Goal: Information Seeking & Learning: Learn about a topic

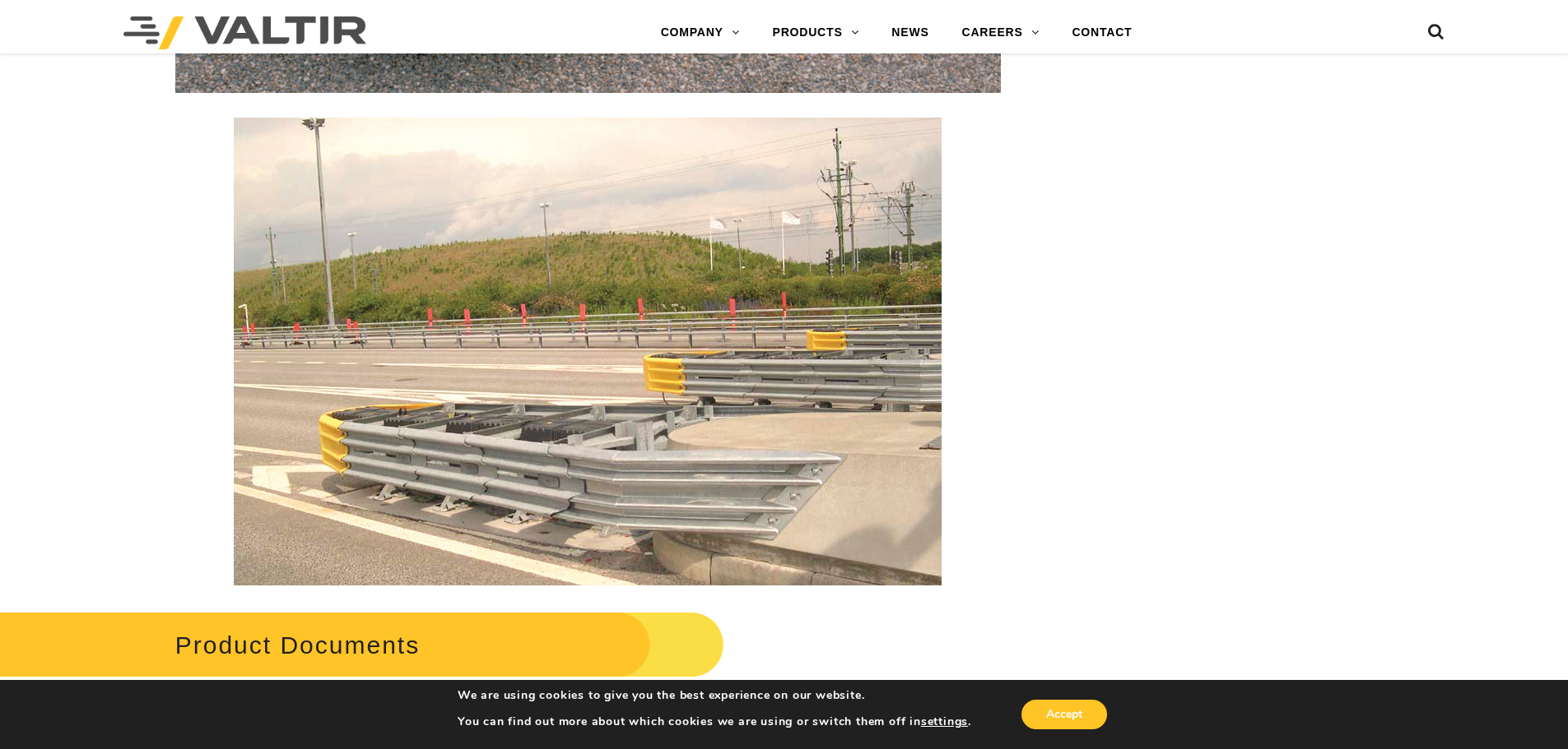
scroll to position [2815, 0]
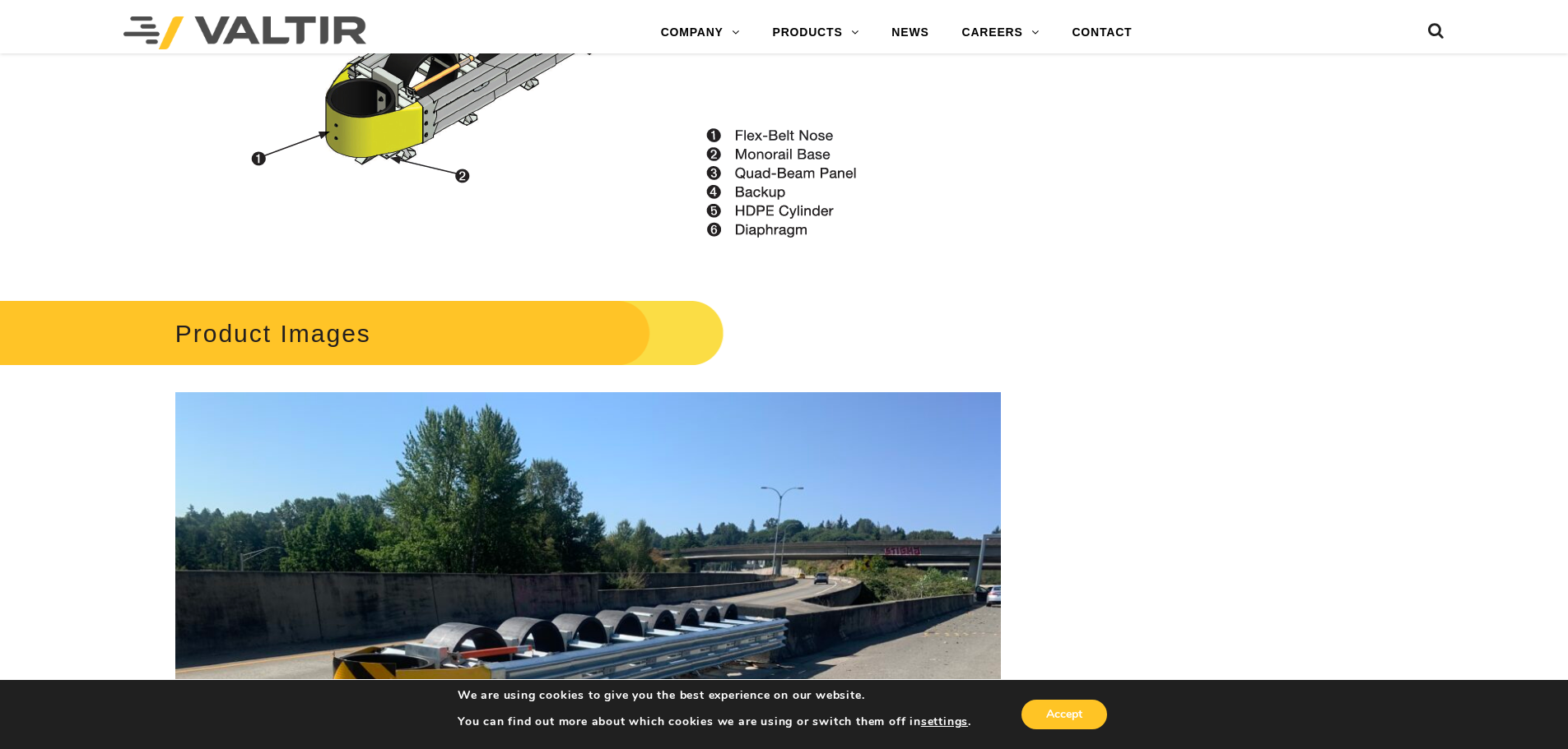
scroll to position [1974, 0]
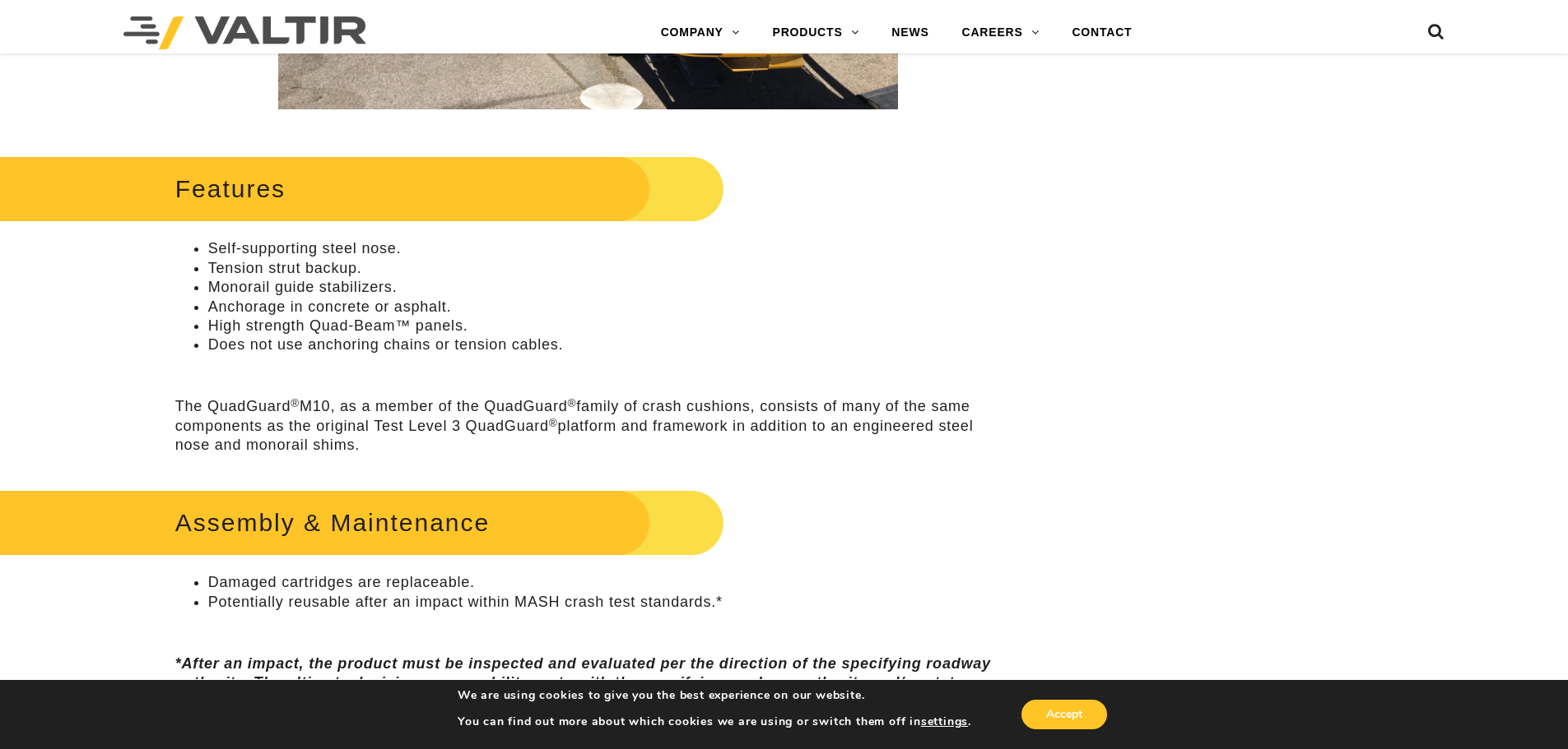
scroll to position [575, 0]
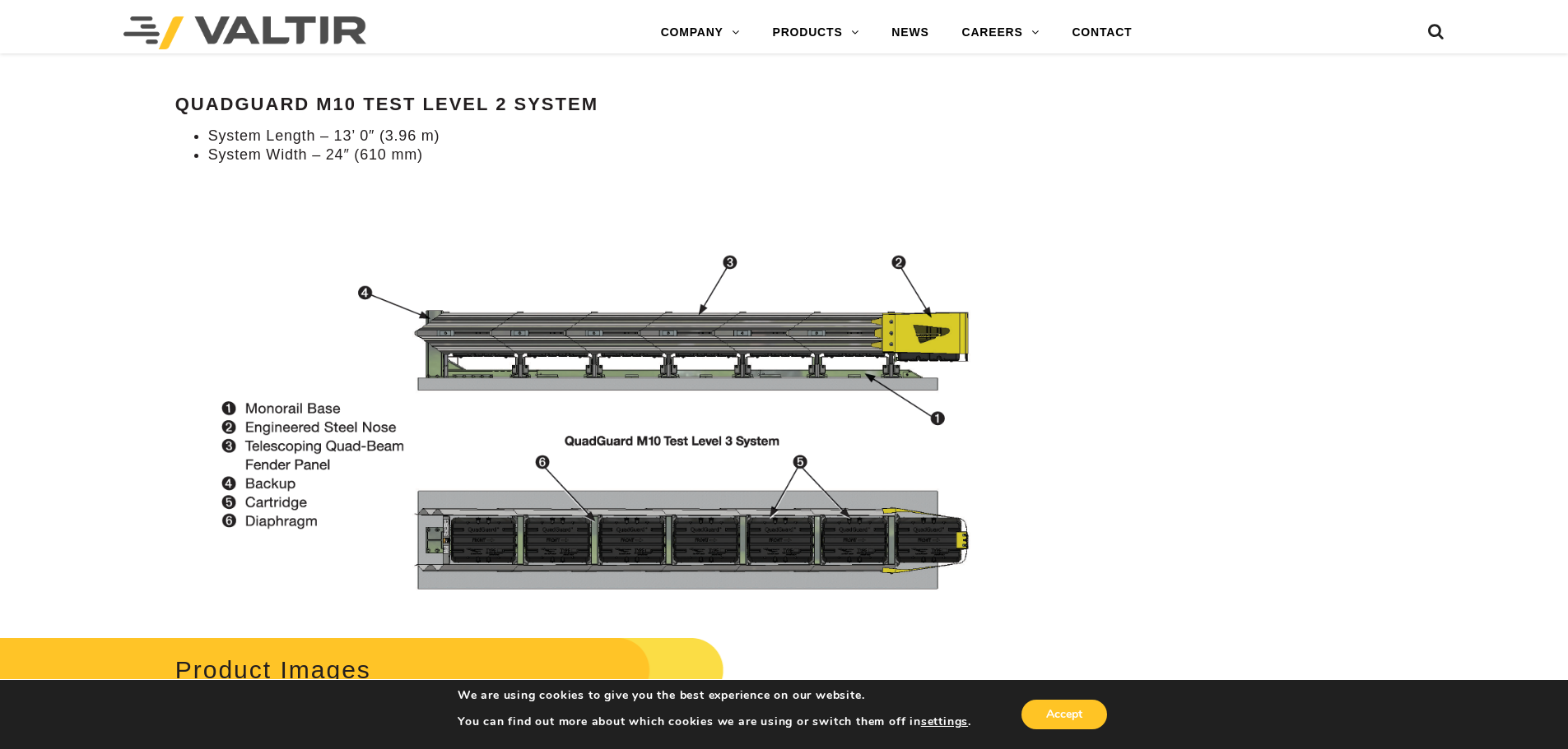
scroll to position [1892, 0]
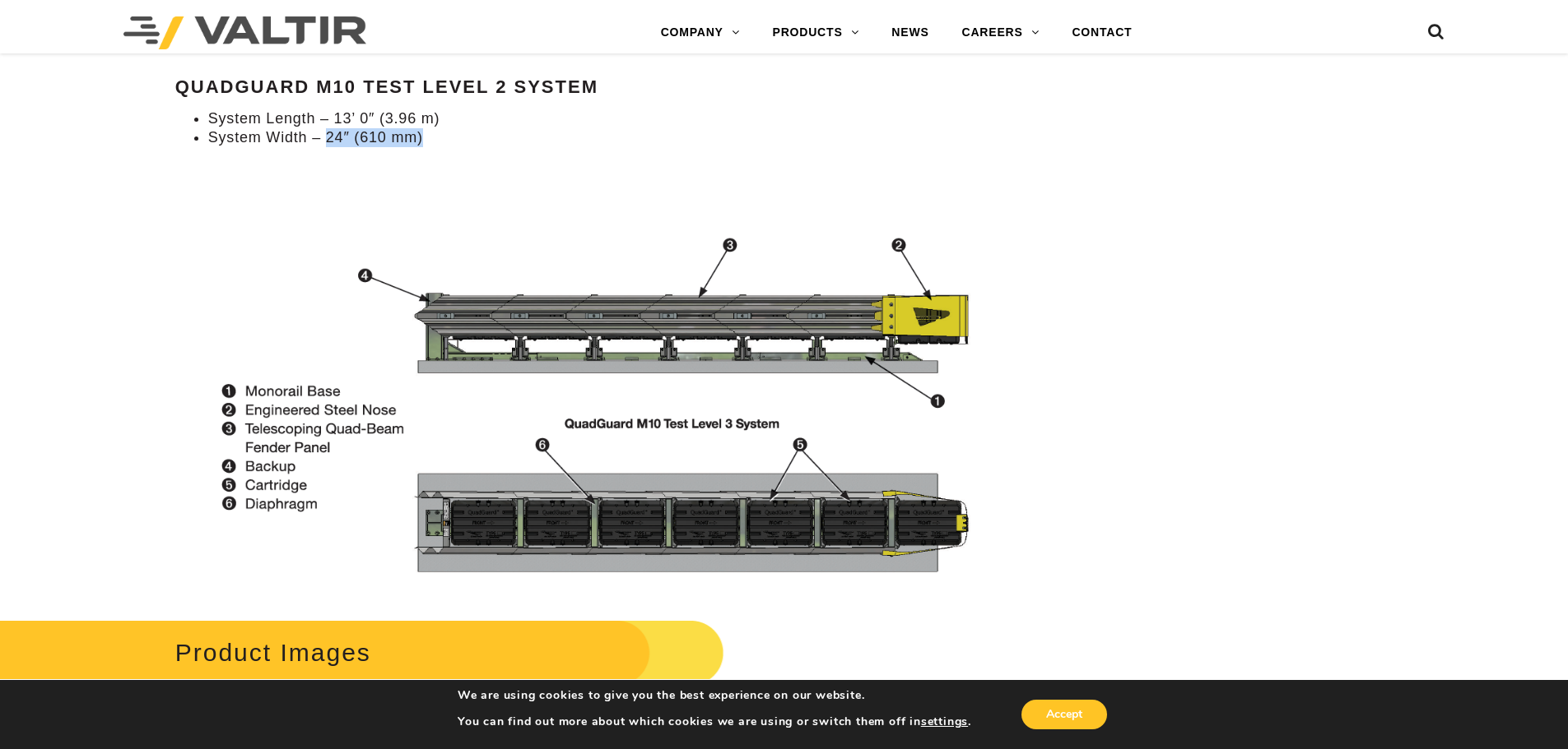
drag, startPoint x: 329, startPoint y: 141, endPoint x: 497, endPoint y: 147, distance: 168.1
click at [497, 147] on li "System Width – 24″ (610 mm)" at bounding box center [605, 138] width 793 height 19
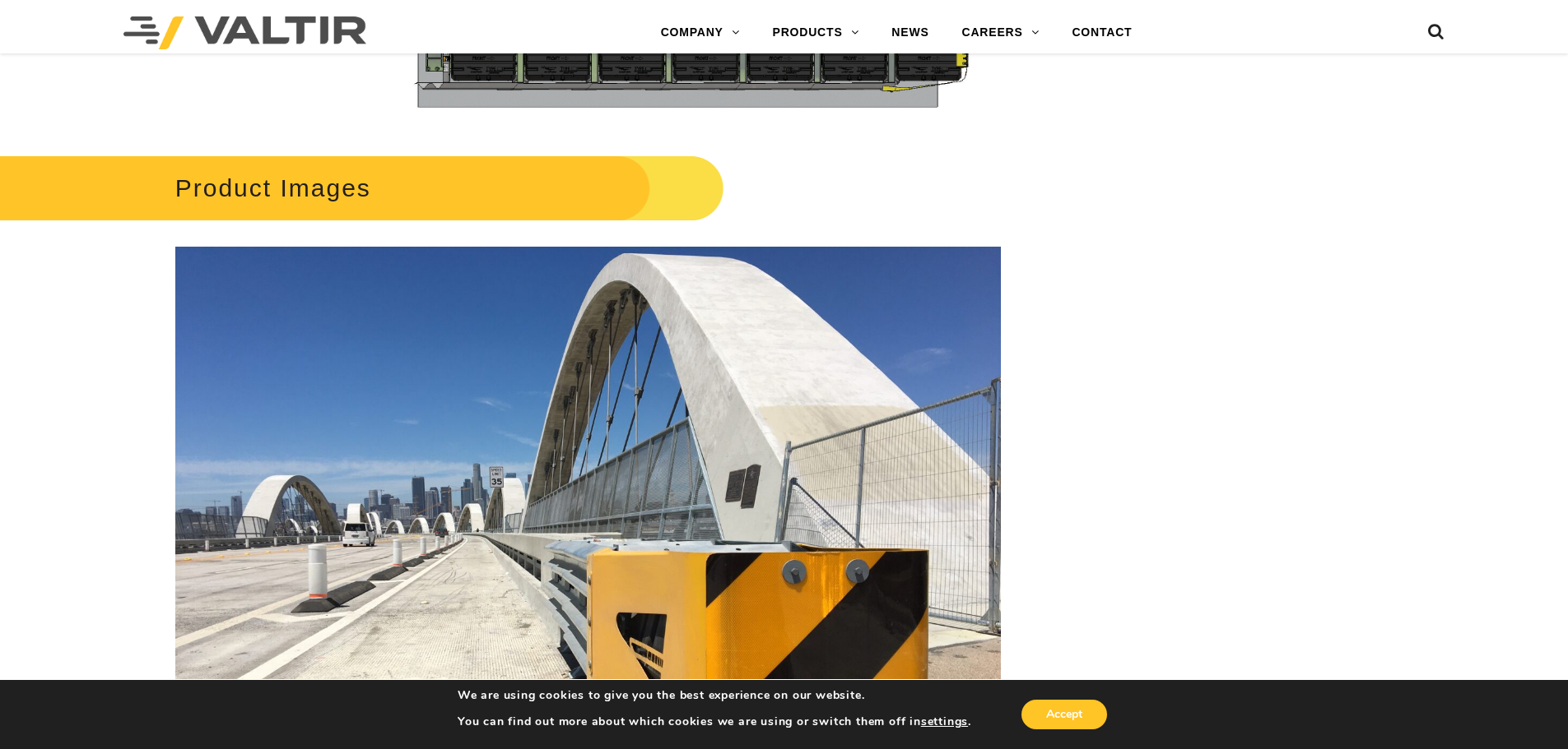
scroll to position [2386, 0]
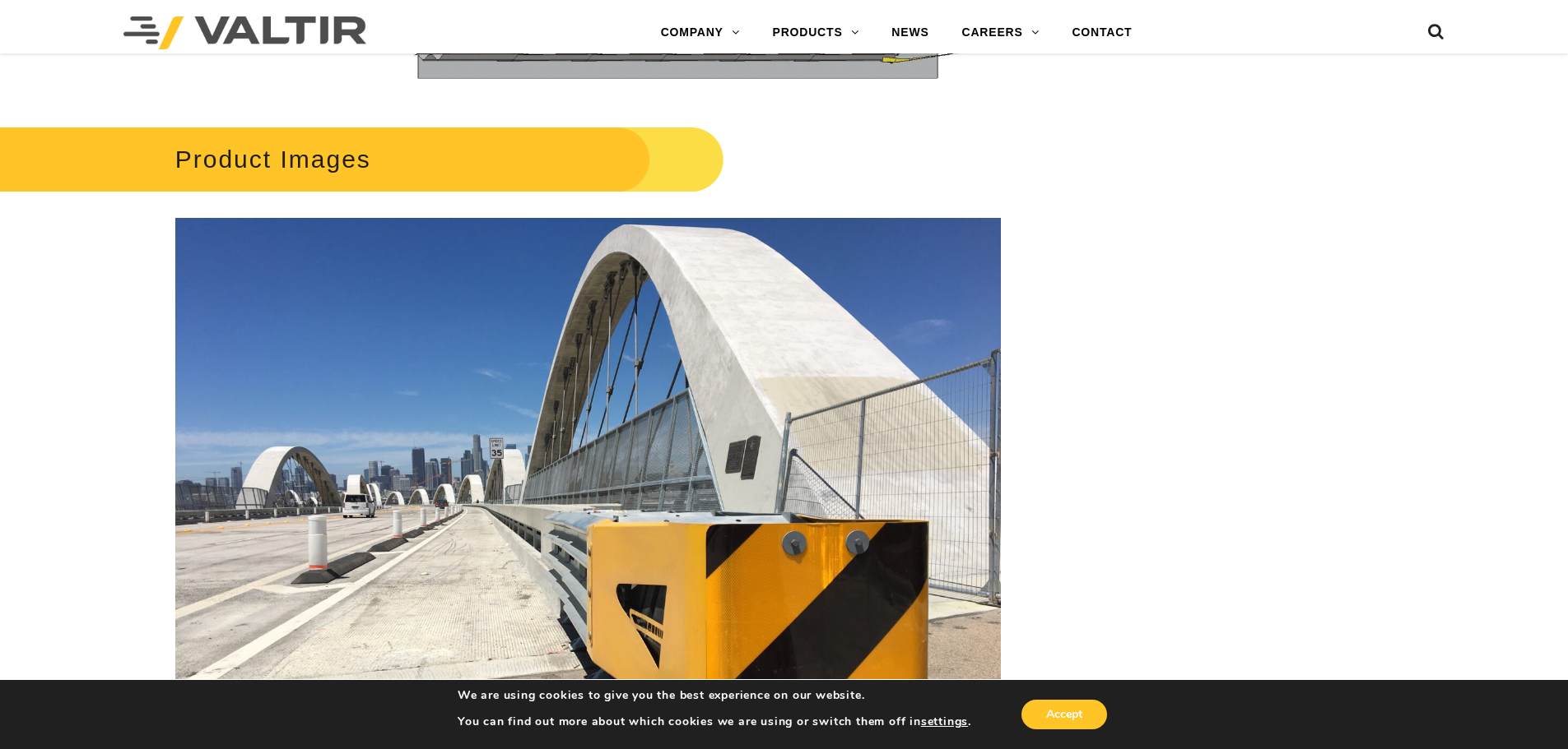
click at [703, 141] on h2 "Product Images" at bounding box center [332, 158] width 784 height 76
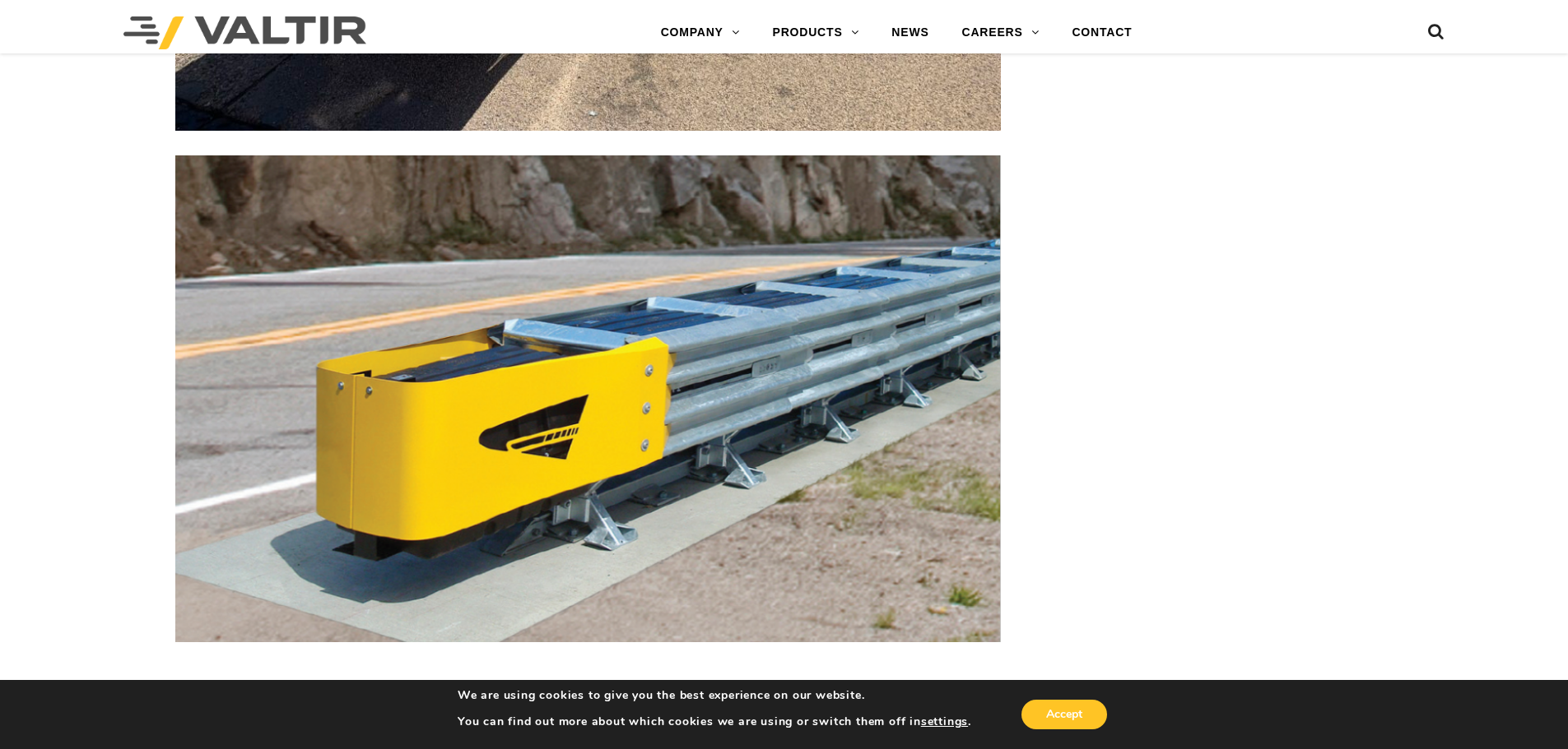
scroll to position [5841, 0]
